Goal: Transaction & Acquisition: Download file/media

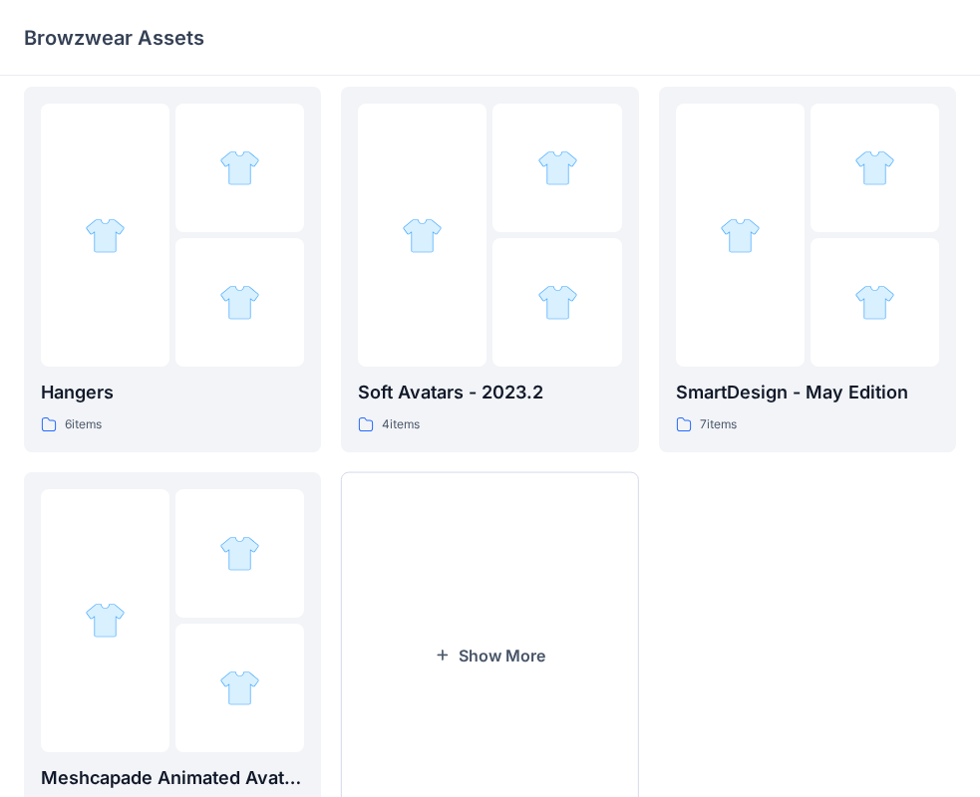
scroll to position [495, 0]
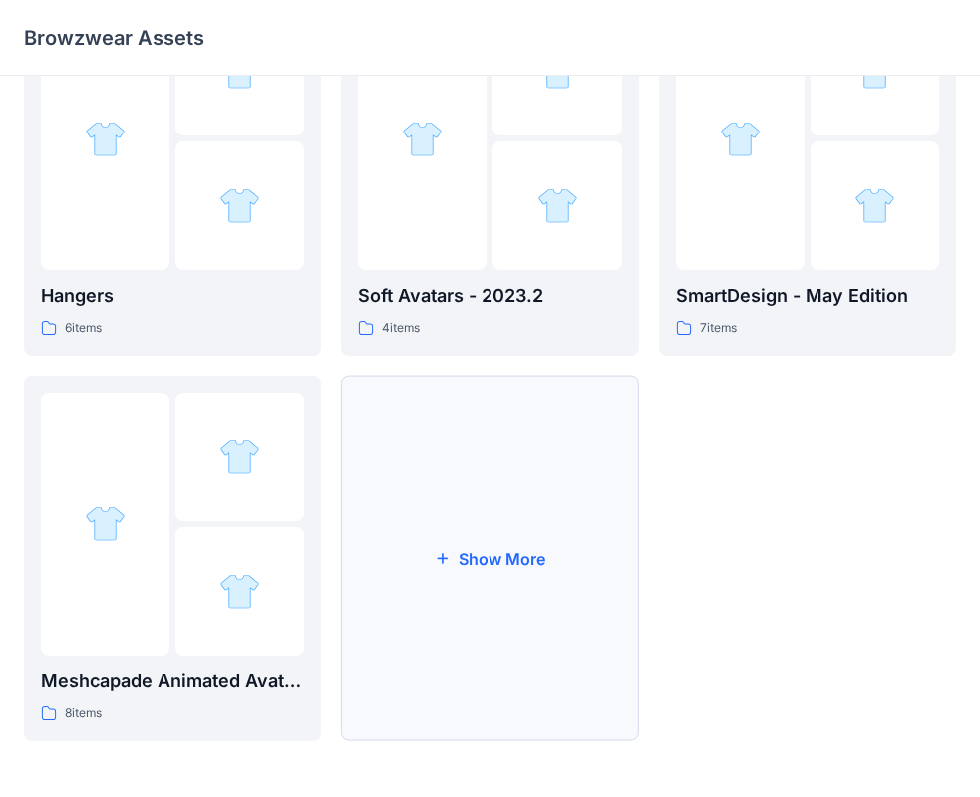
click at [443, 503] on button "Show More" at bounding box center [489, 559] width 297 height 366
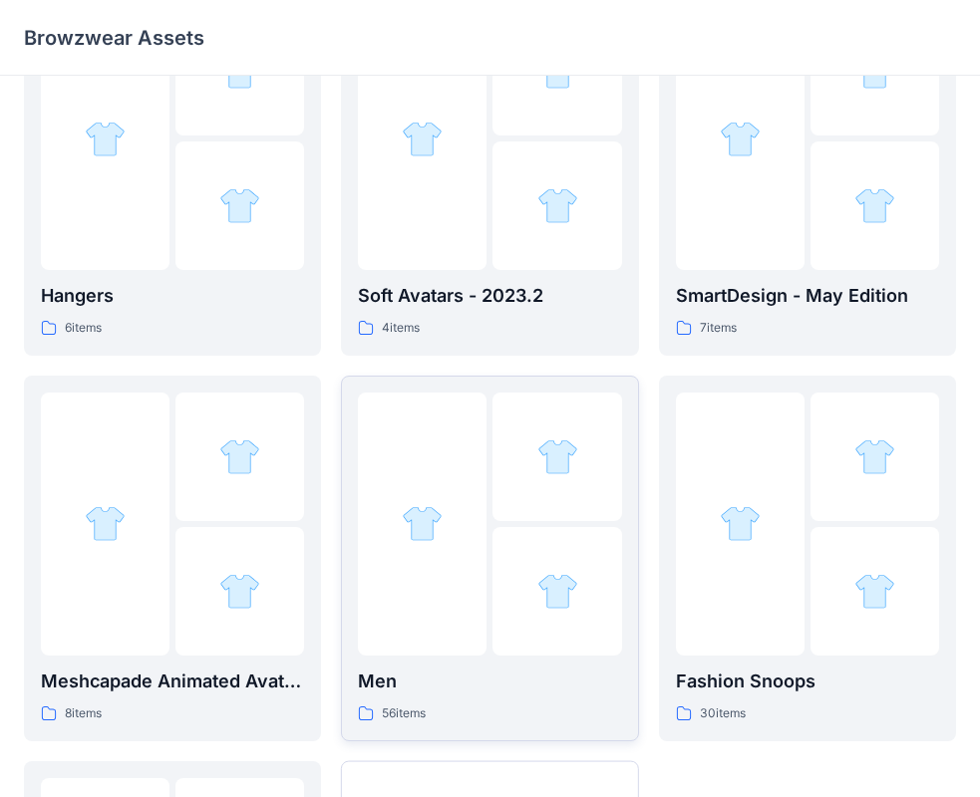
scroll to position [595, 0]
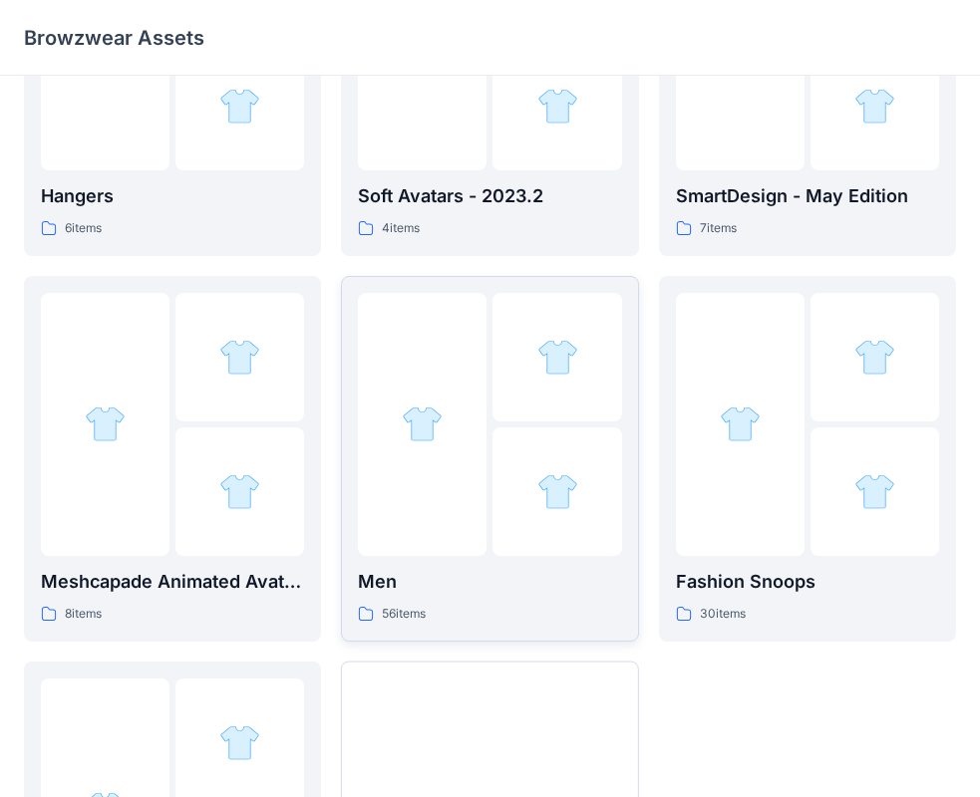
click at [521, 503] on div at bounding box center [556, 492] width 129 height 129
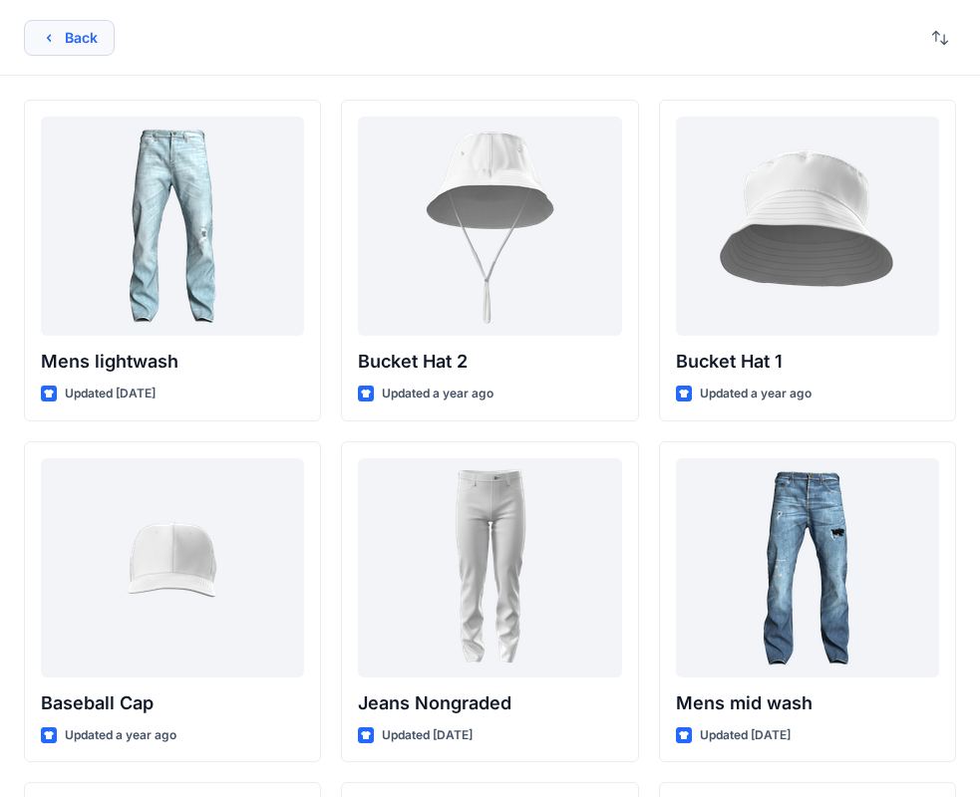
click at [75, 32] on button "Back" at bounding box center [69, 38] width 91 height 36
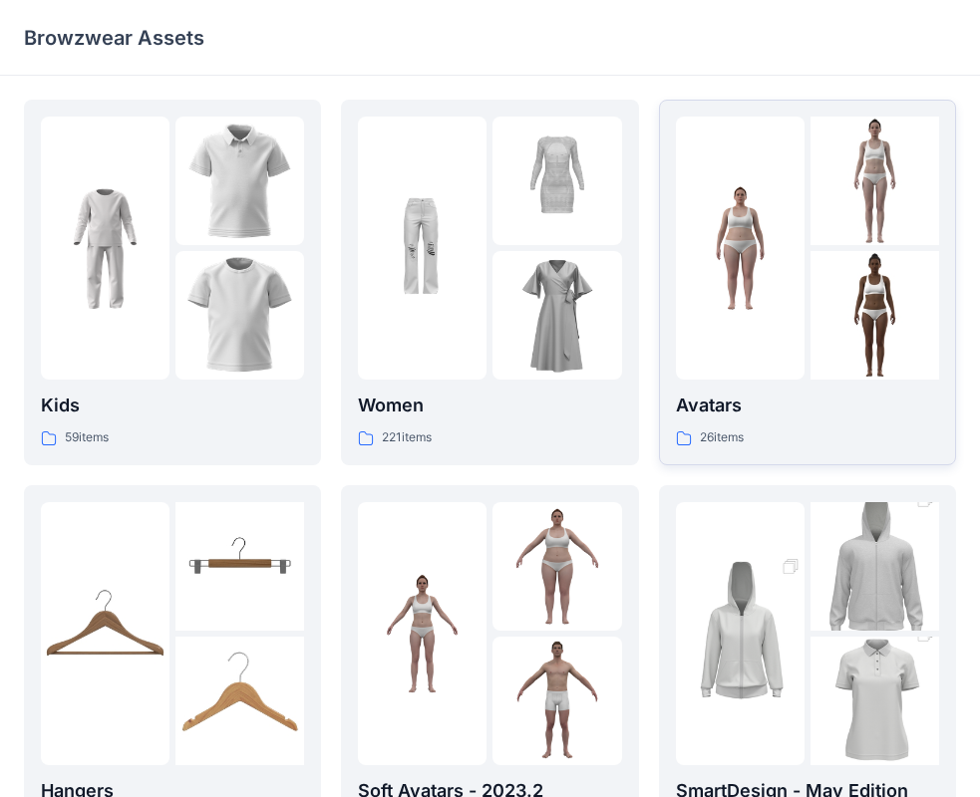
click at [779, 292] on img at bounding box center [740, 248] width 129 height 129
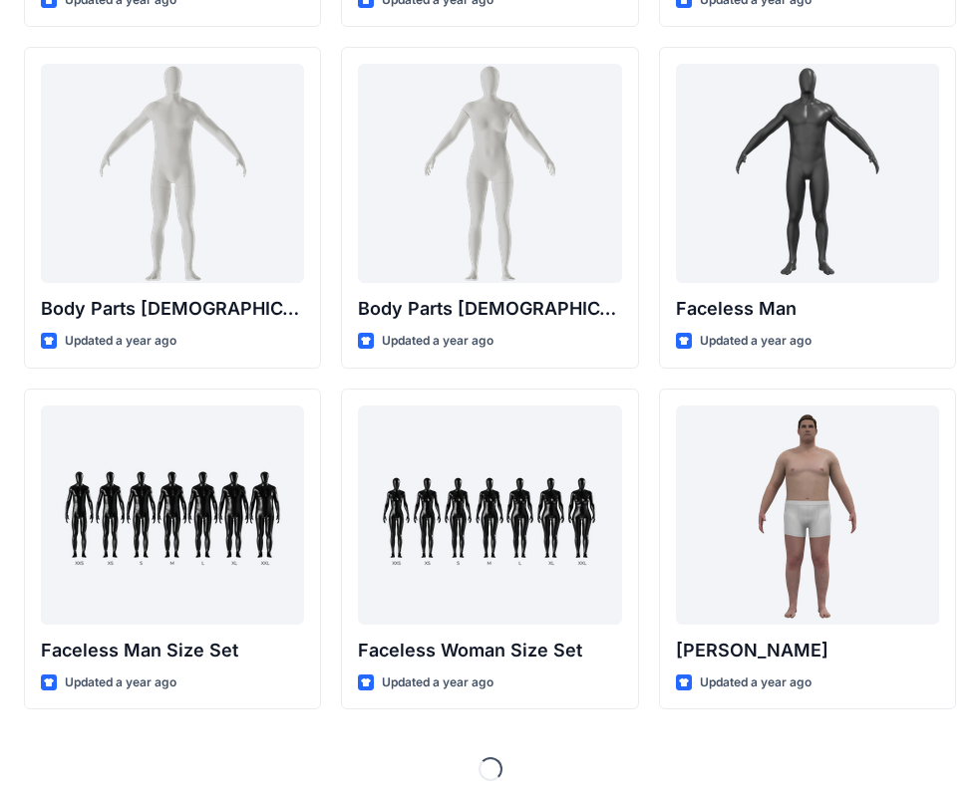
scroll to position [744, 0]
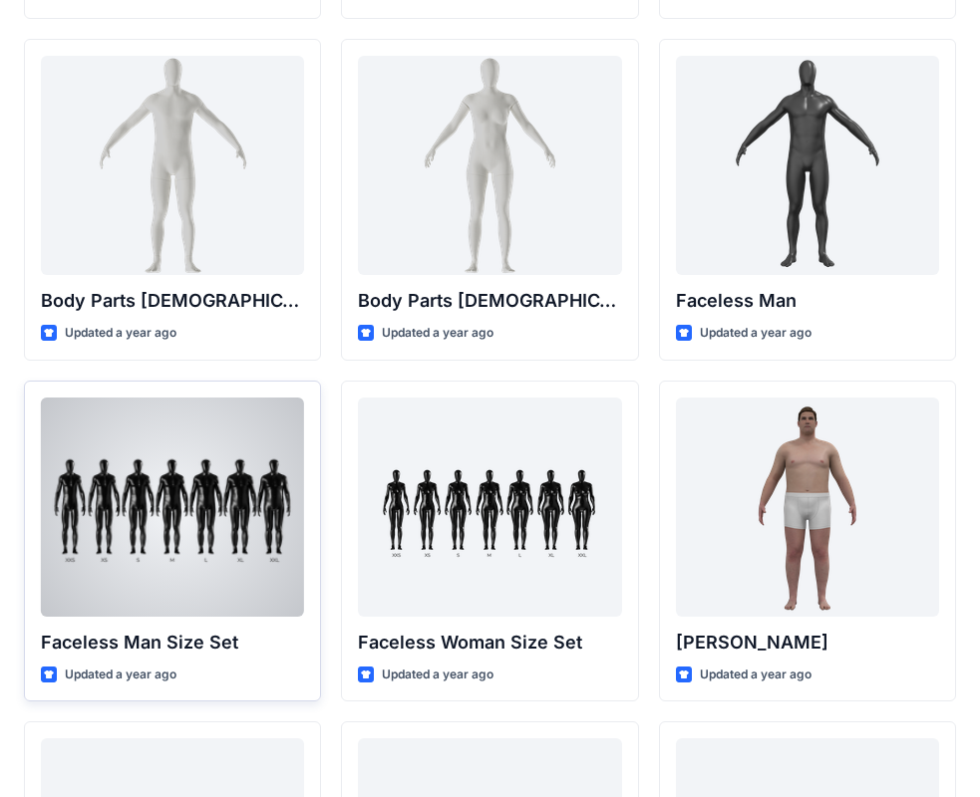
click at [282, 491] on div at bounding box center [172, 507] width 263 height 219
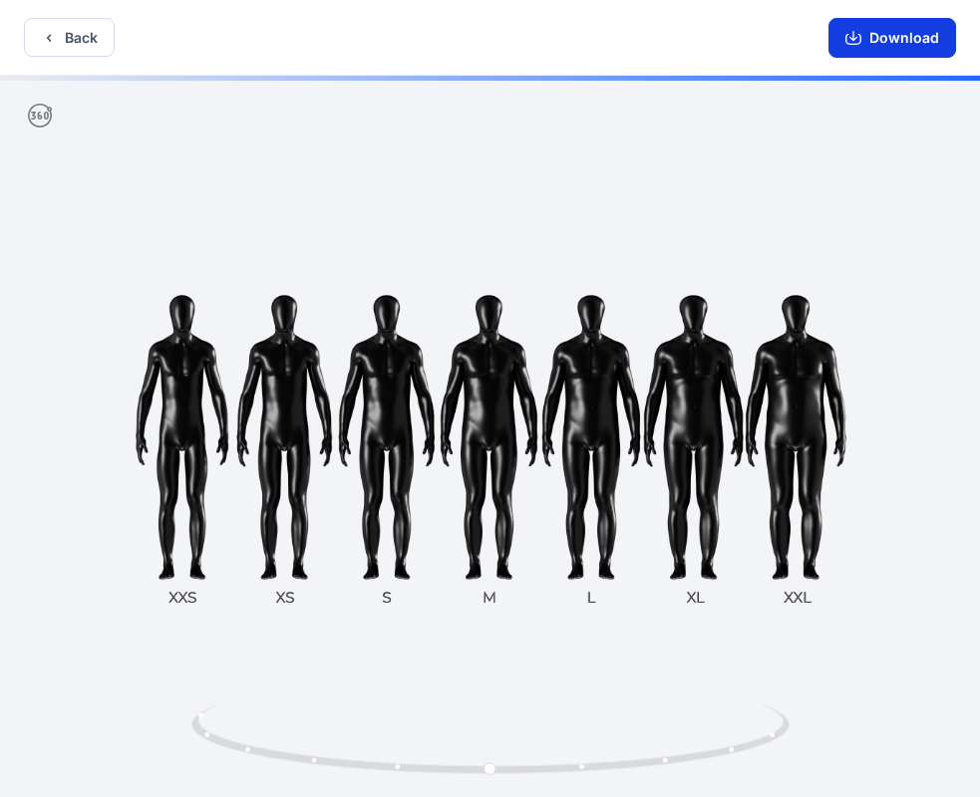
click at [892, 44] on button "Download" at bounding box center [892, 38] width 128 height 40
click at [115, 36] on button "Back" at bounding box center [69, 37] width 91 height 39
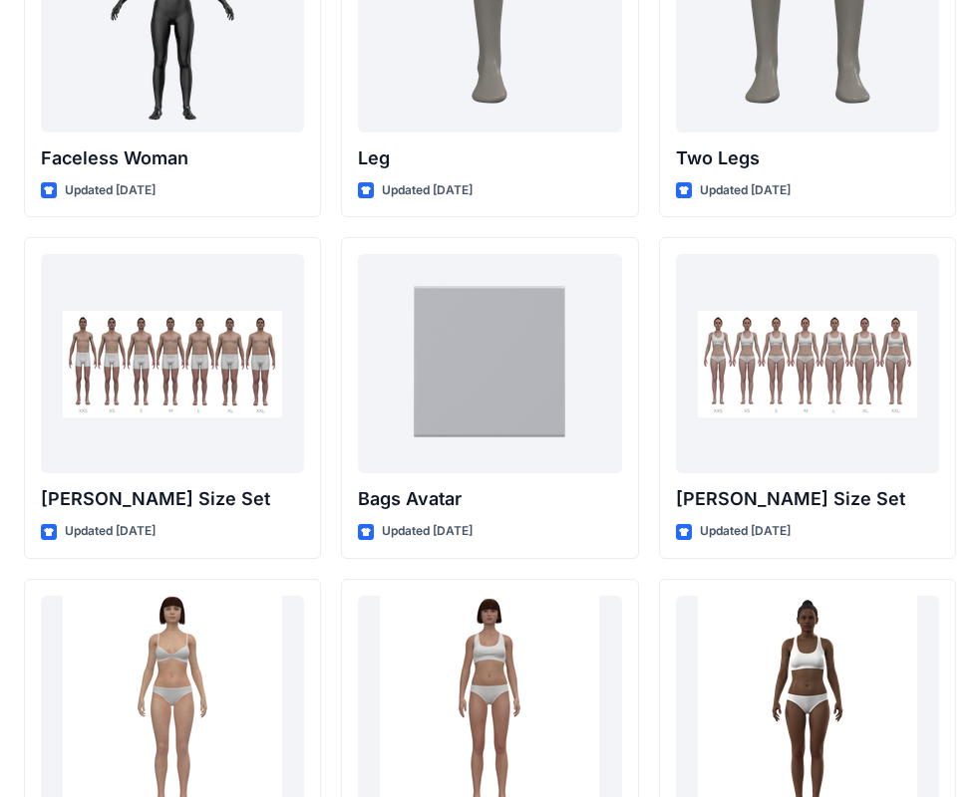
scroll to position [1940, 0]
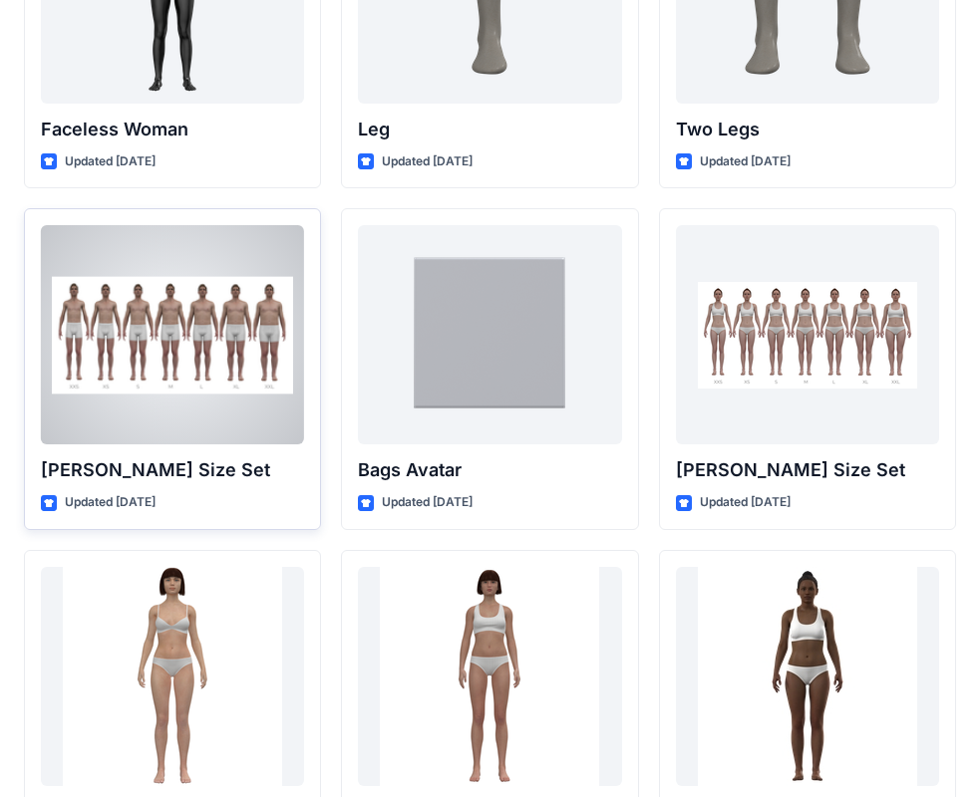
click at [183, 290] on div at bounding box center [172, 334] width 263 height 219
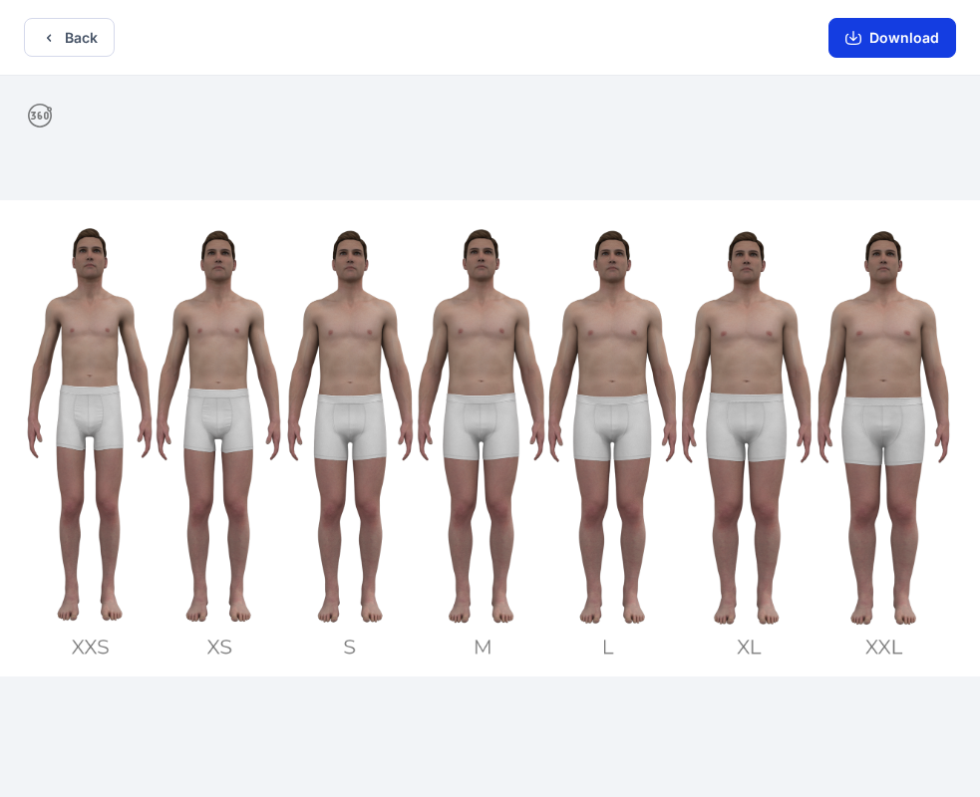
click at [894, 39] on button "Download" at bounding box center [892, 38] width 128 height 40
